Goal: Information Seeking & Learning: Learn about a topic

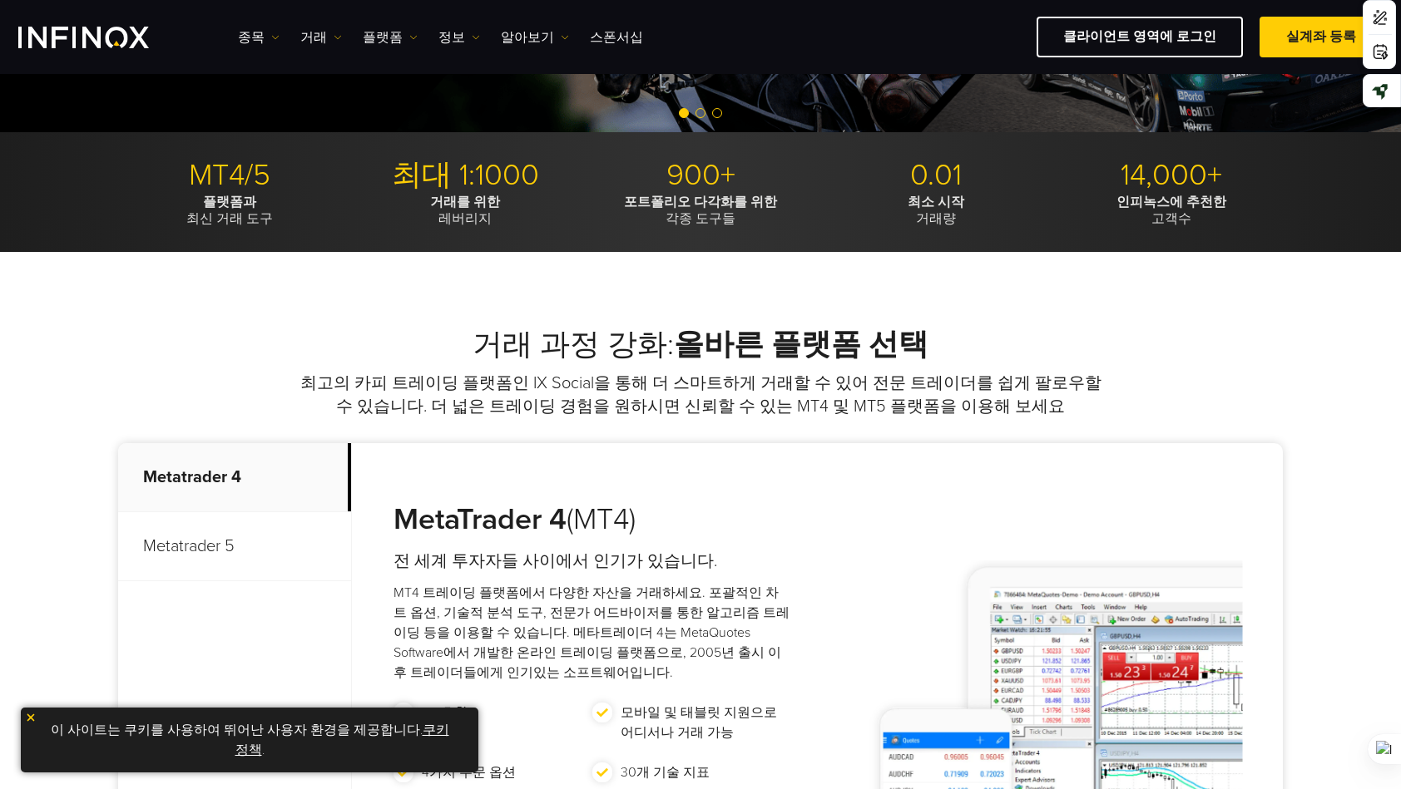
scroll to position [776, 0]
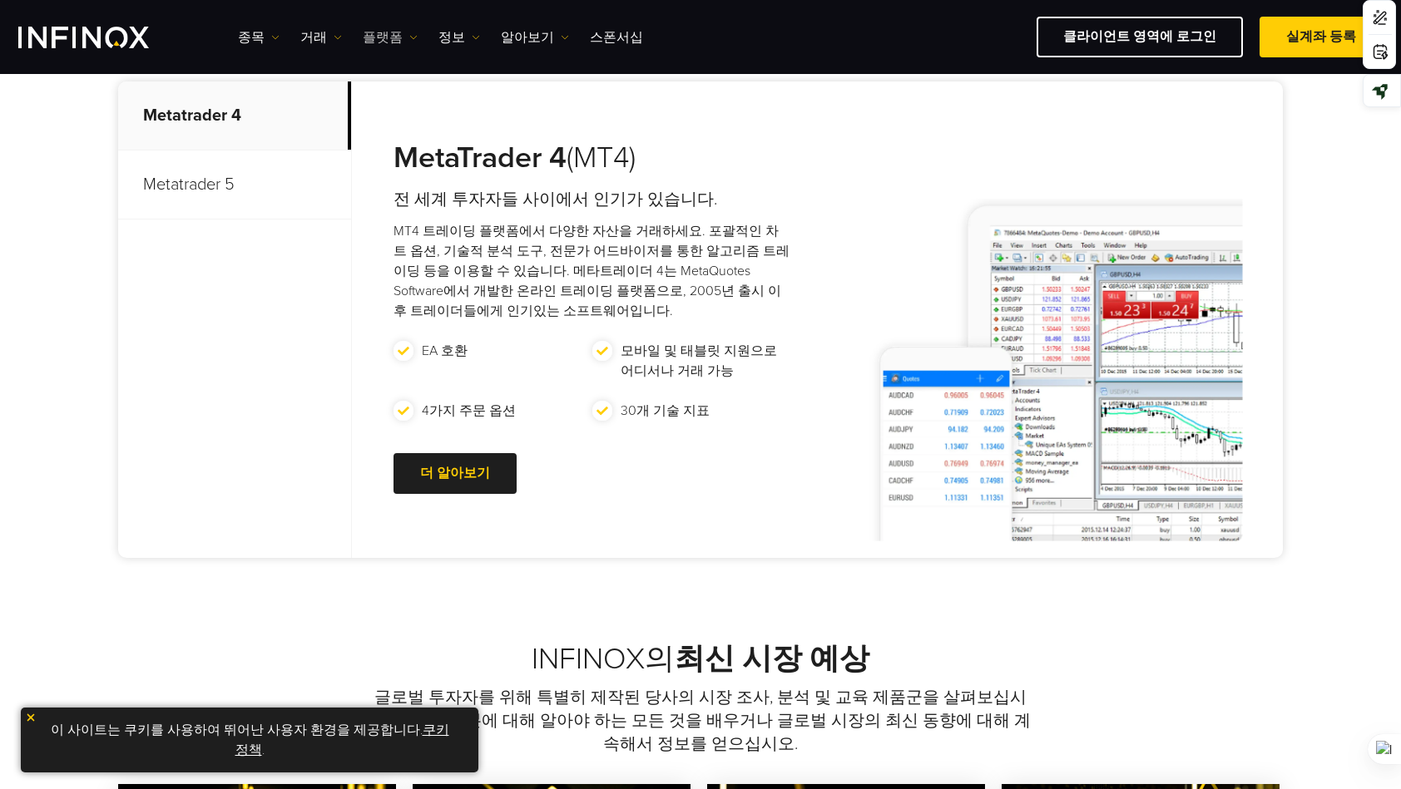
click at [384, 37] on link "플랫폼" at bounding box center [390, 37] width 55 height 20
click at [391, 85] on link "MT4" at bounding box center [426, 90] width 127 height 36
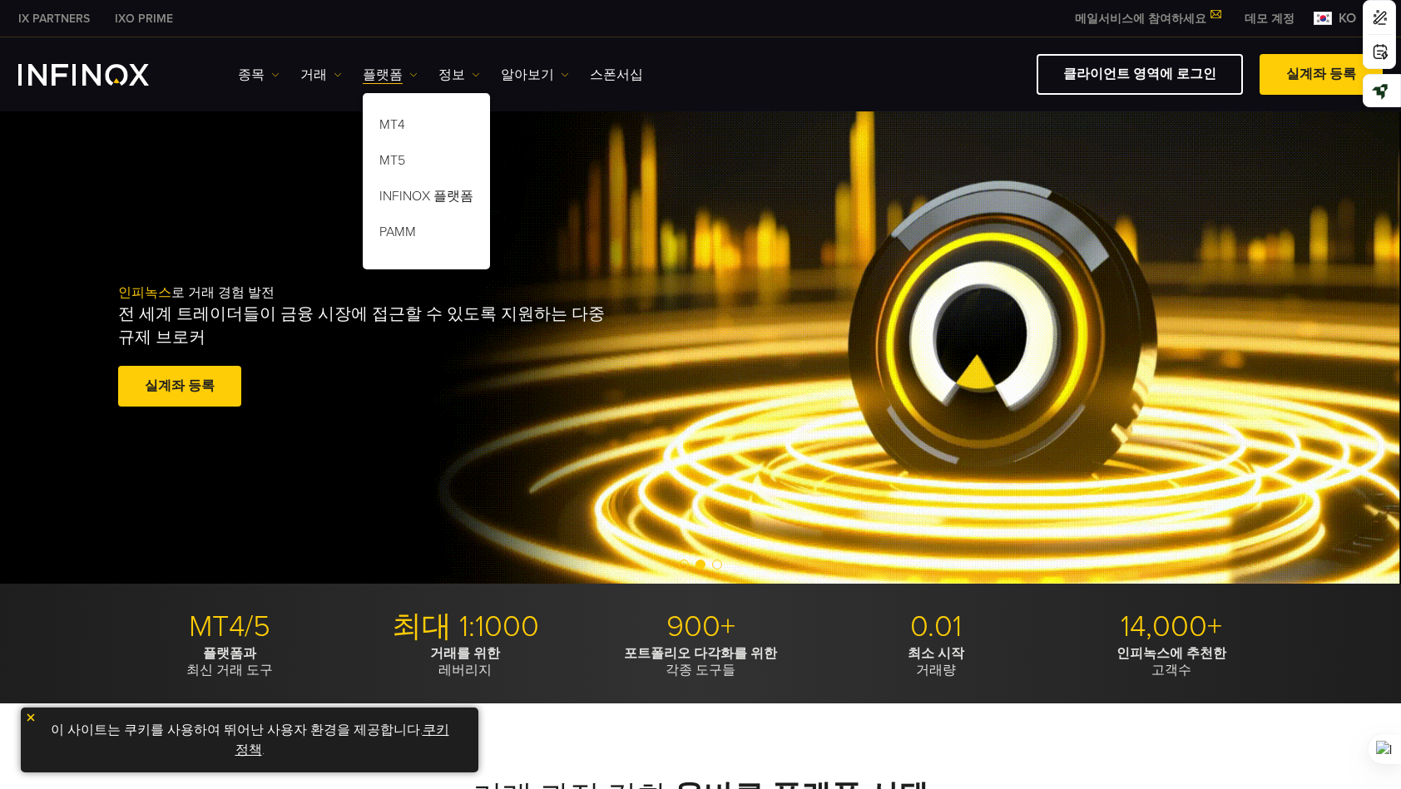
drag, startPoint x: 409, startPoint y: 125, endPoint x: 709, endPoint y: 147, distance: 300.3
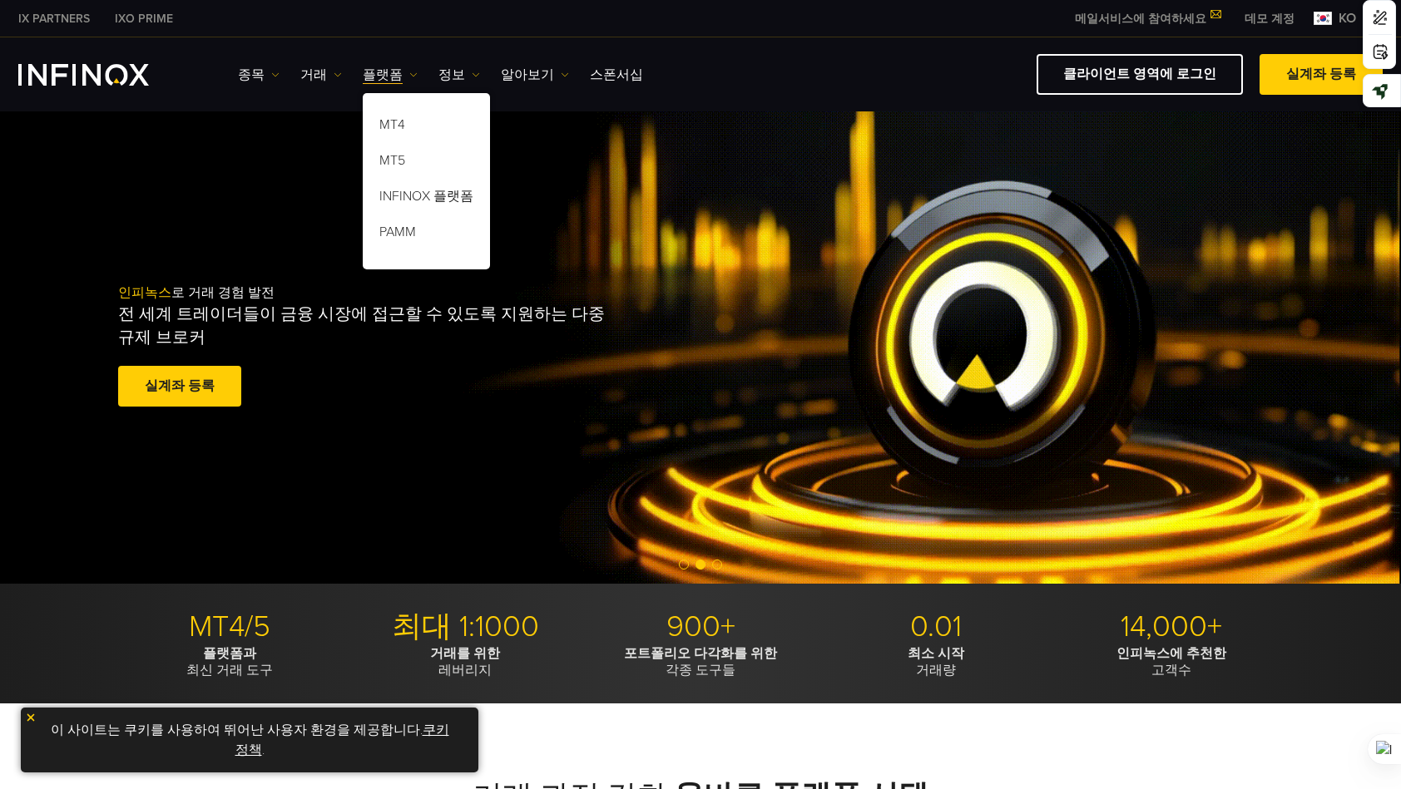
click at [409, 125] on link "MT4" at bounding box center [426, 128] width 127 height 36
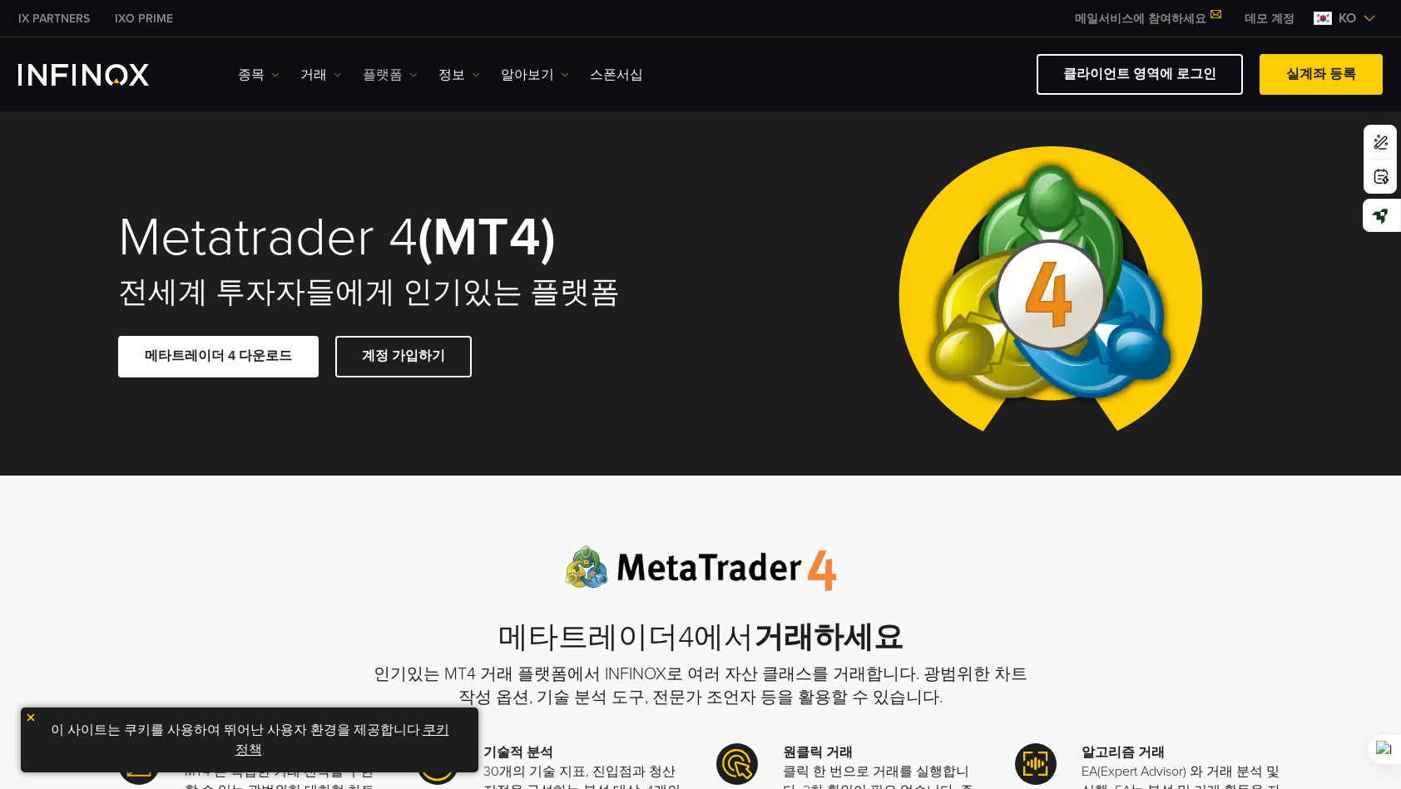
click at [368, 70] on link "플랫폼" at bounding box center [390, 75] width 55 height 20
